Goal: Task Accomplishment & Management: Manage account settings

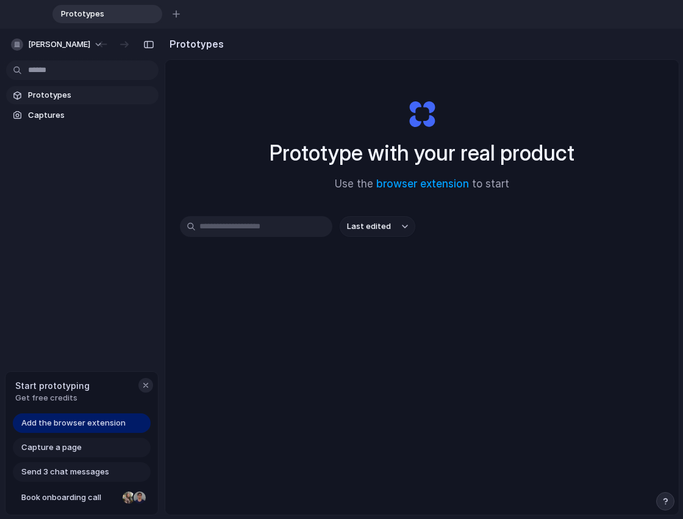
click at [145, 385] on div "button" at bounding box center [146, 385] width 10 height 10
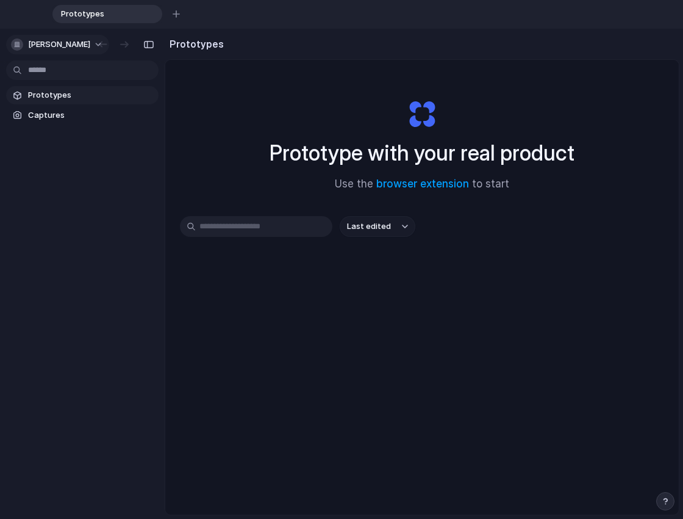
click at [99, 45] on button "[PERSON_NAME]" at bounding box center [57, 45] width 103 height 20
click at [239, 115] on div "Settings Invite members Change theme Sign out" at bounding box center [341, 259] width 683 height 519
click at [46, 114] on span "Captures" at bounding box center [91, 115] width 126 height 12
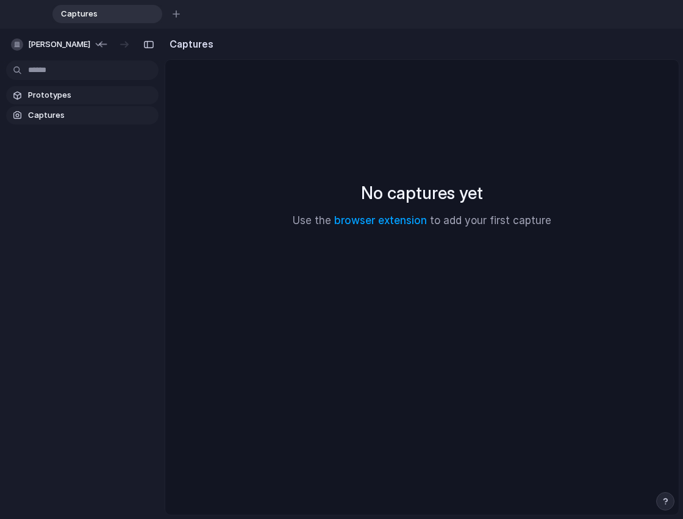
click at [45, 100] on span "Prototypes" at bounding box center [91, 95] width 126 height 12
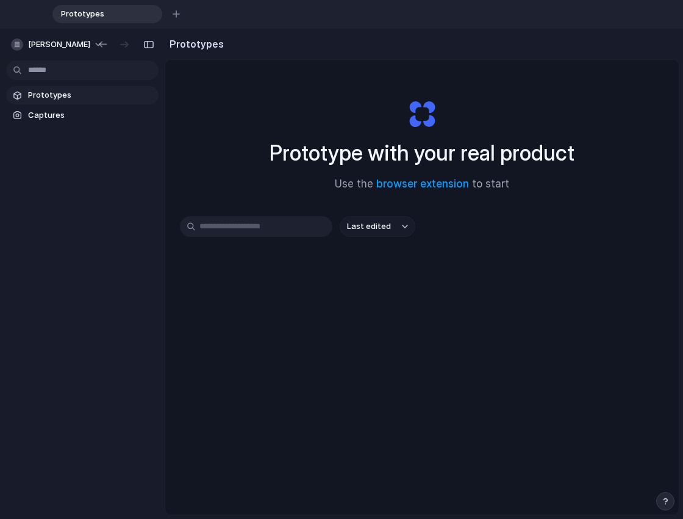
click at [128, 17] on span "Prototypes" at bounding box center [99, 14] width 87 height 12
click at [116, 13] on span "Prototypes" at bounding box center [99, 14] width 87 height 12
click at [85, 13] on span "Prototypes" at bounding box center [99, 14] width 87 height 12
click at [179, 13] on div "button" at bounding box center [176, 13] width 7 height 7
click at [126, 10] on span "Prototypes" at bounding box center [99, 14] width 87 height 12
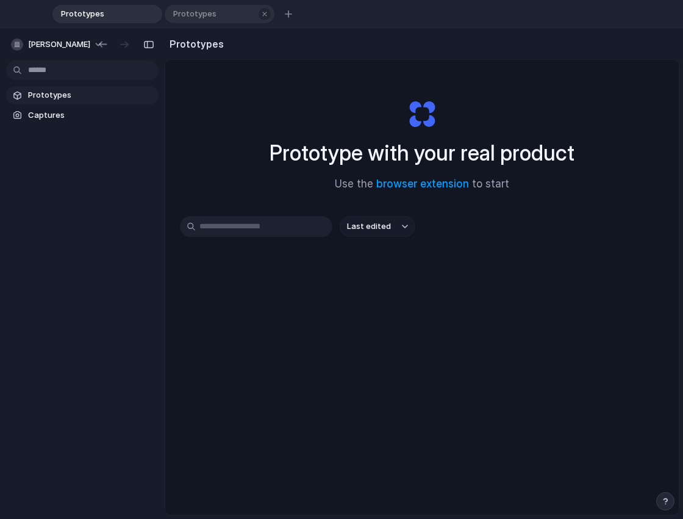
click at [203, 12] on span "Prototypes" at bounding box center [211, 14] width 87 height 12
click at [263, 12] on div "button" at bounding box center [265, 14] width 9 height 9
click at [121, 45] on div at bounding box center [125, 45] width 20 height 20
click at [241, 234] on input "text" at bounding box center [256, 226] width 153 height 21
click at [73, 118] on span "Captures" at bounding box center [91, 115] width 126 height 12
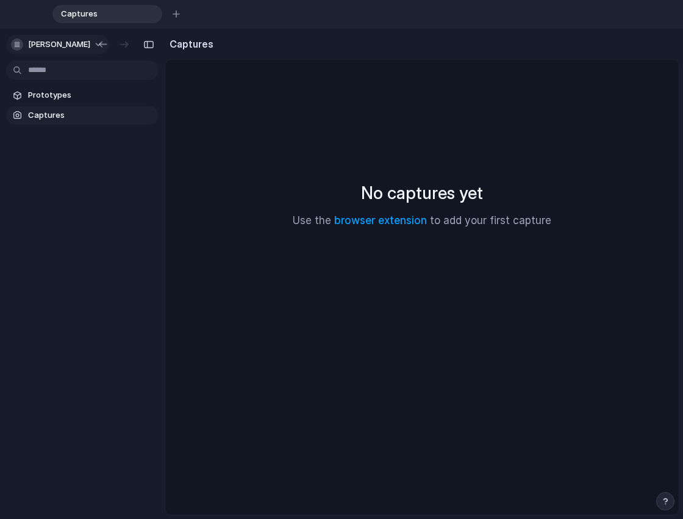
click at [53, 45] on span "[PERSON_NAME]" at bounding box center [59, 44] width 62 height 12
click at [53, 45] on div "Settings Invite members Change theme Sign out" at bounding box center [341, 259] width 683 height 519
click at [53, 45] on span "[PERSON_NAME]" at bounding box center [59, 44] width 62 height 12
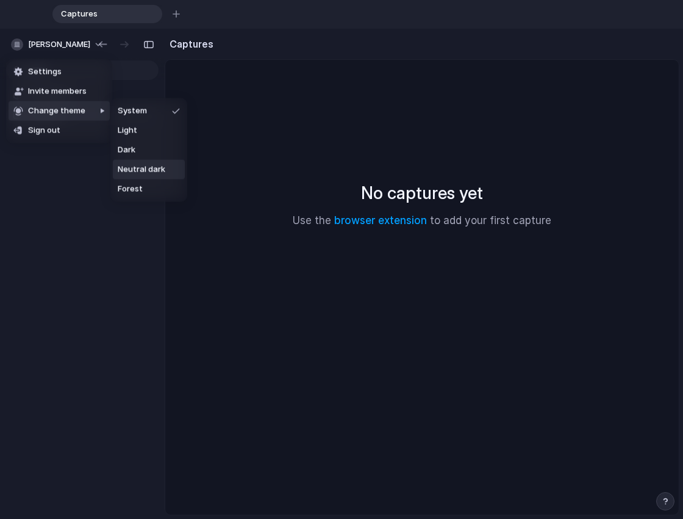
click at [164, 165] on span "Neutral dark" at bounding box center [142, 170] width 48 height 12
